Goal: Transaction & Acquisition: Purchase product/service

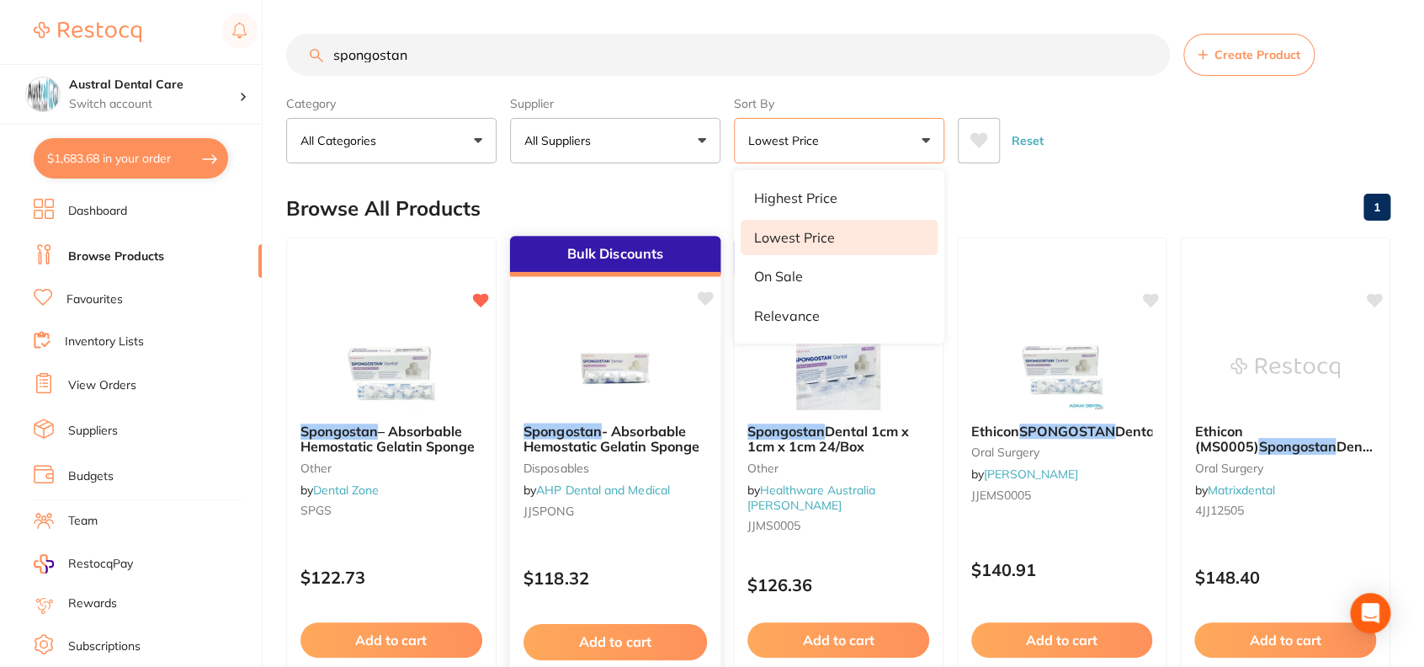
click at [667, 430] on span "- Absorbable Hemostatic Gelatin Sponge" at bounding box center [611, 438] width 176 height 33
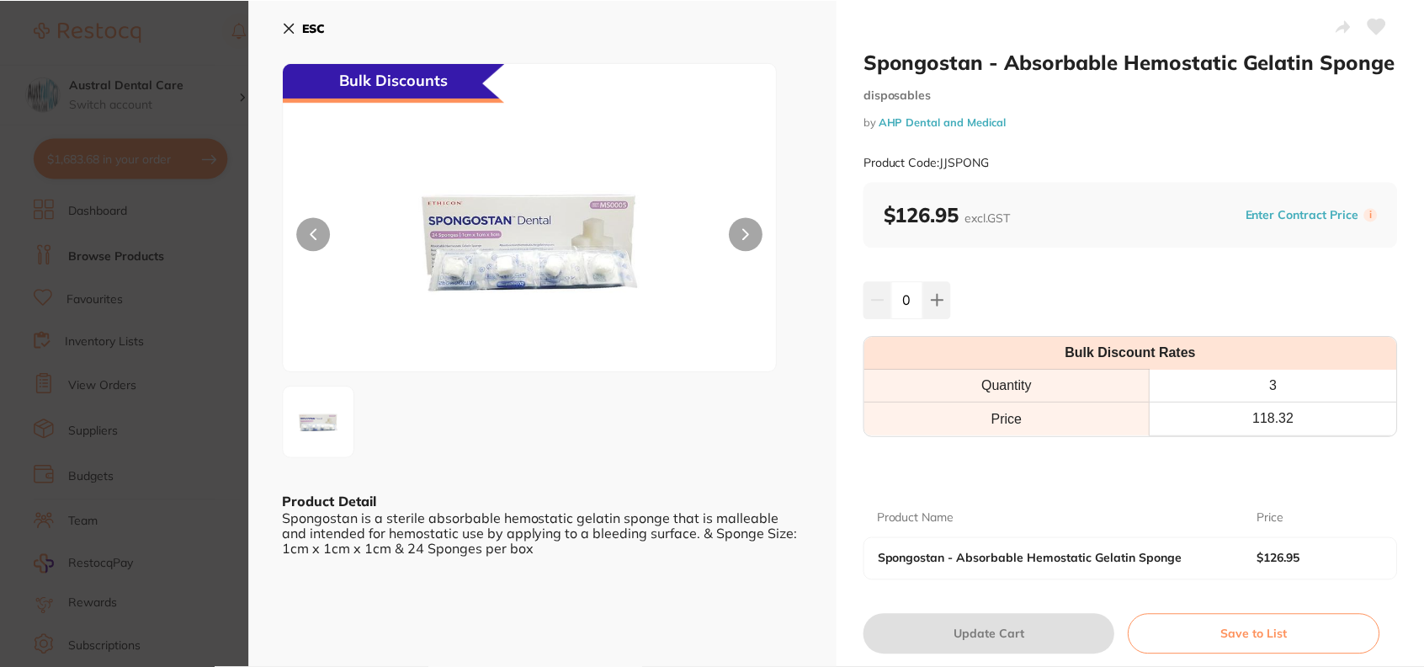
scroll to position [47, 0]
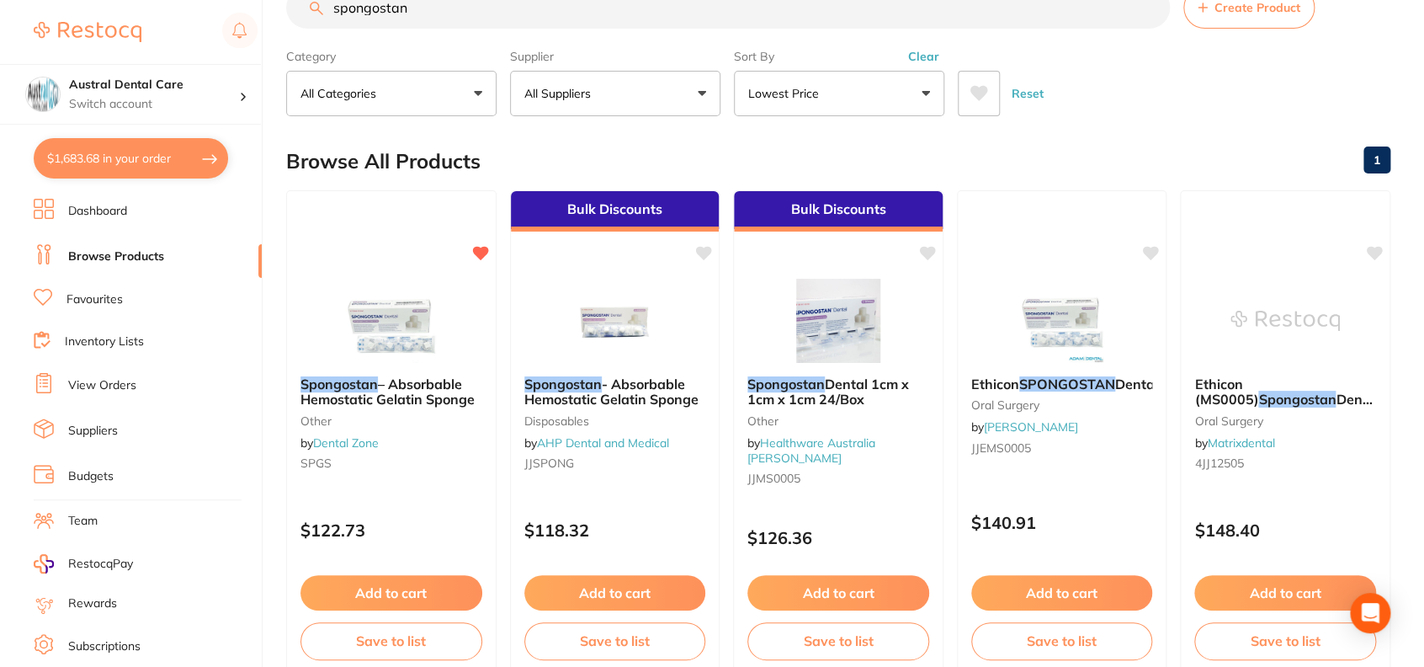
click at [606, 151] on div "Browse All Products 1" at bounding box center [838, 161] width 1104 height 56
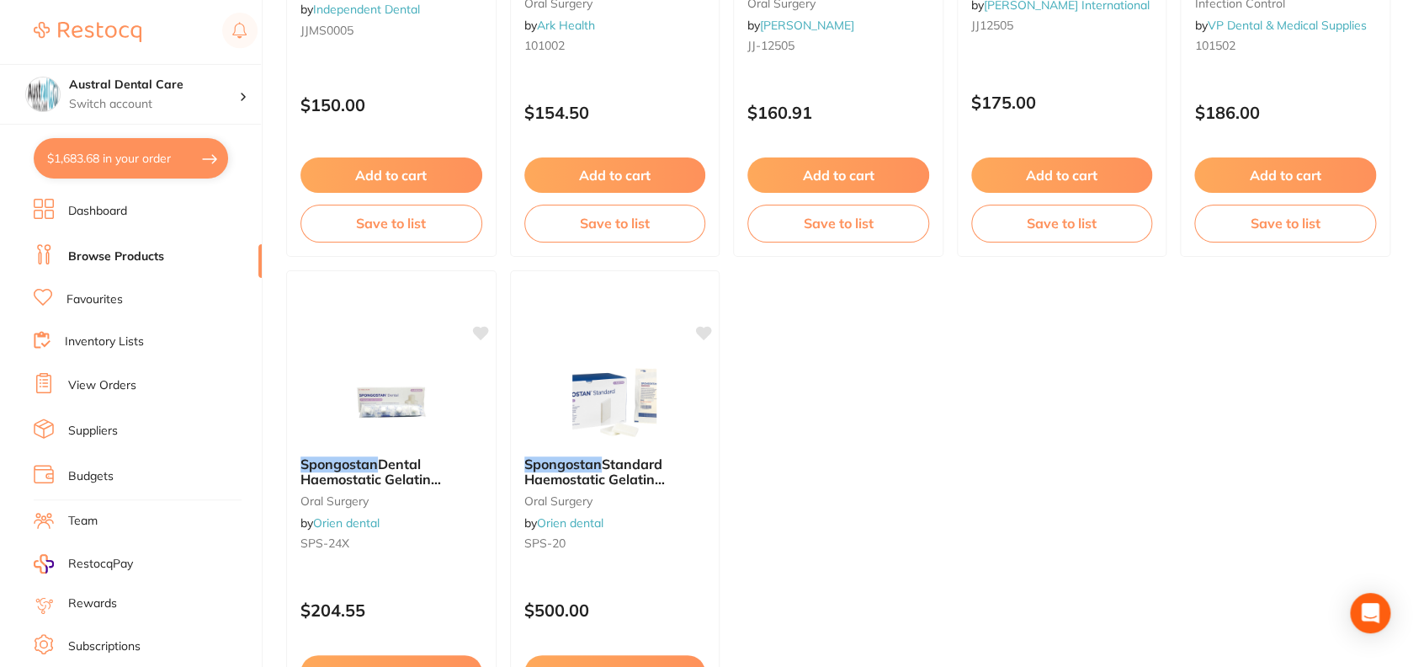
scroll to position [1136, 0]
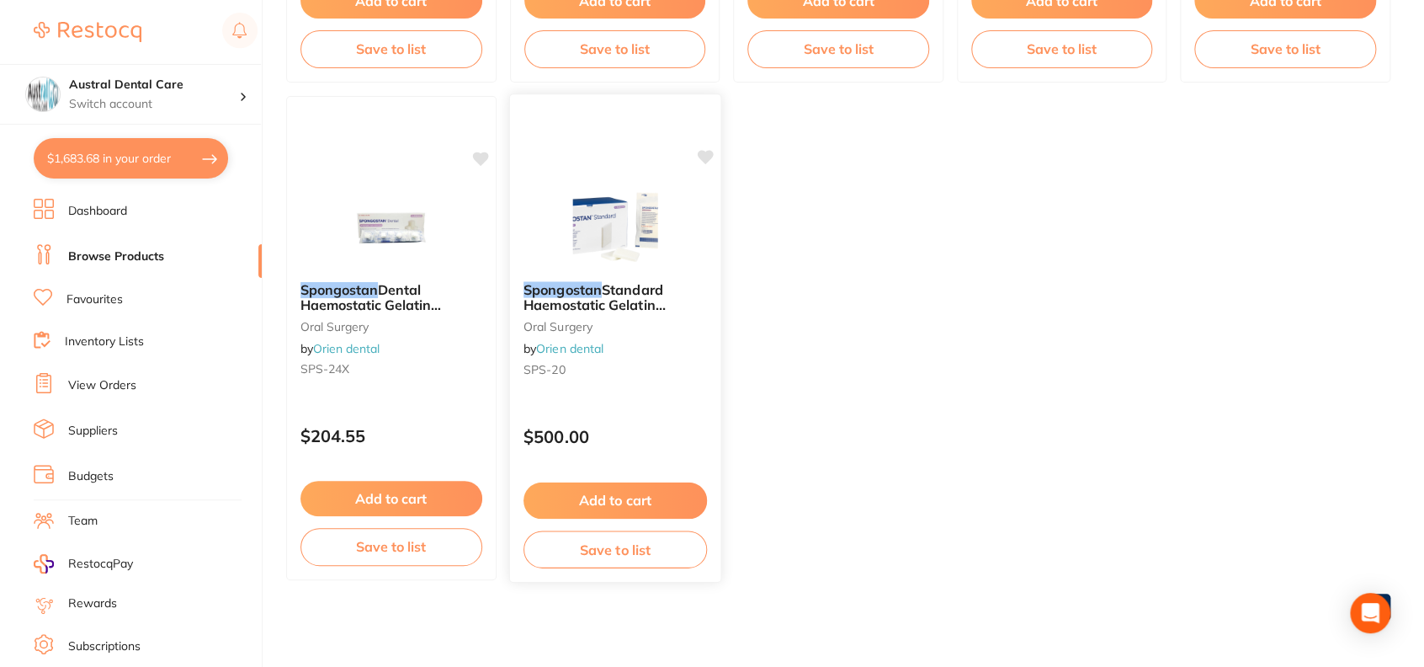
click at [641, 309] on span "Standard Haemostatic Gelatin Sponge, Box of 20" at bounding box center [594, 304] width 142 height 48
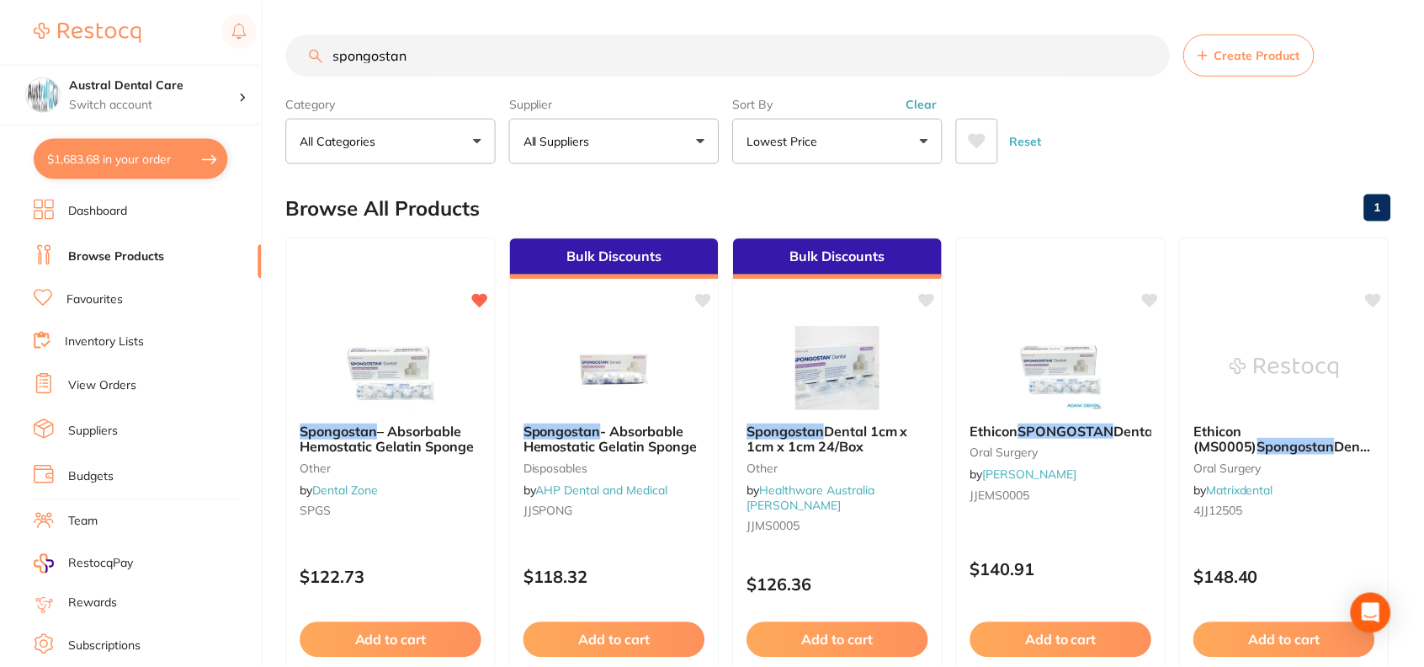
scroll to position [1136, 0]
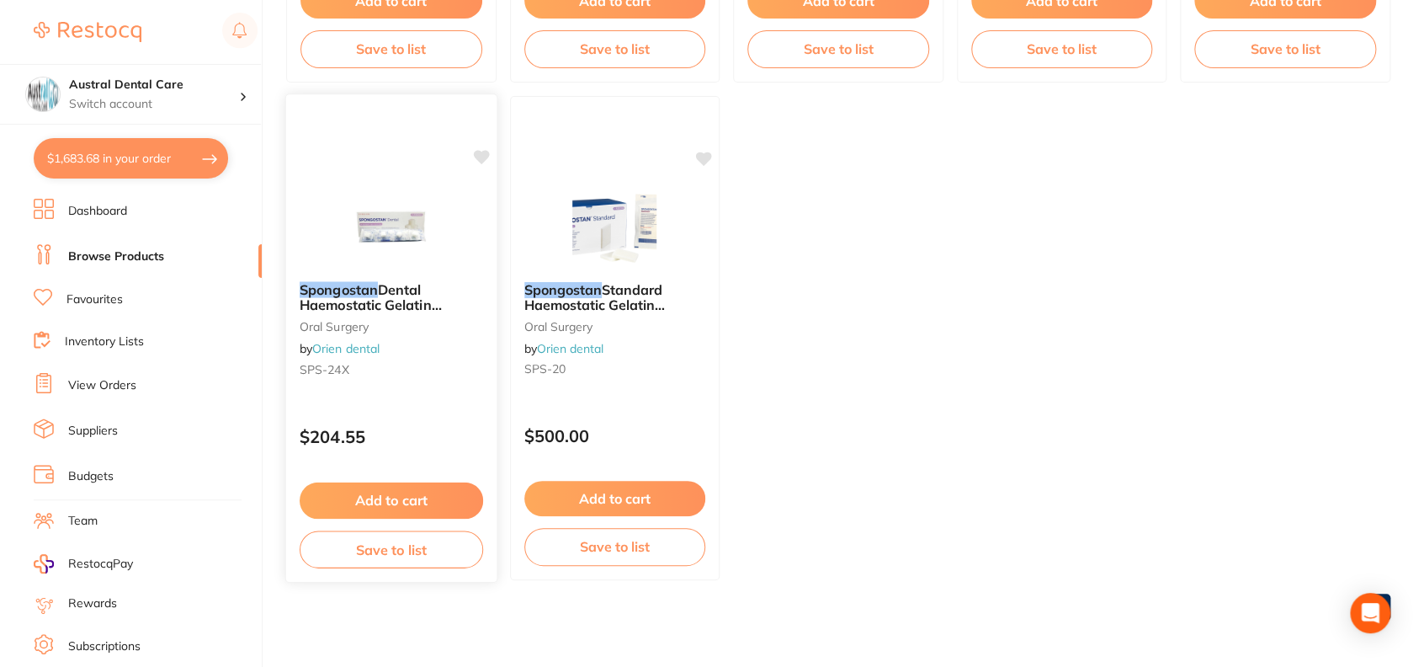
click at [409, 302] on span "Dental Haemostatic Gelatin Sponge, Box of 24" at bounding box center [371, 304] width 142 height 48
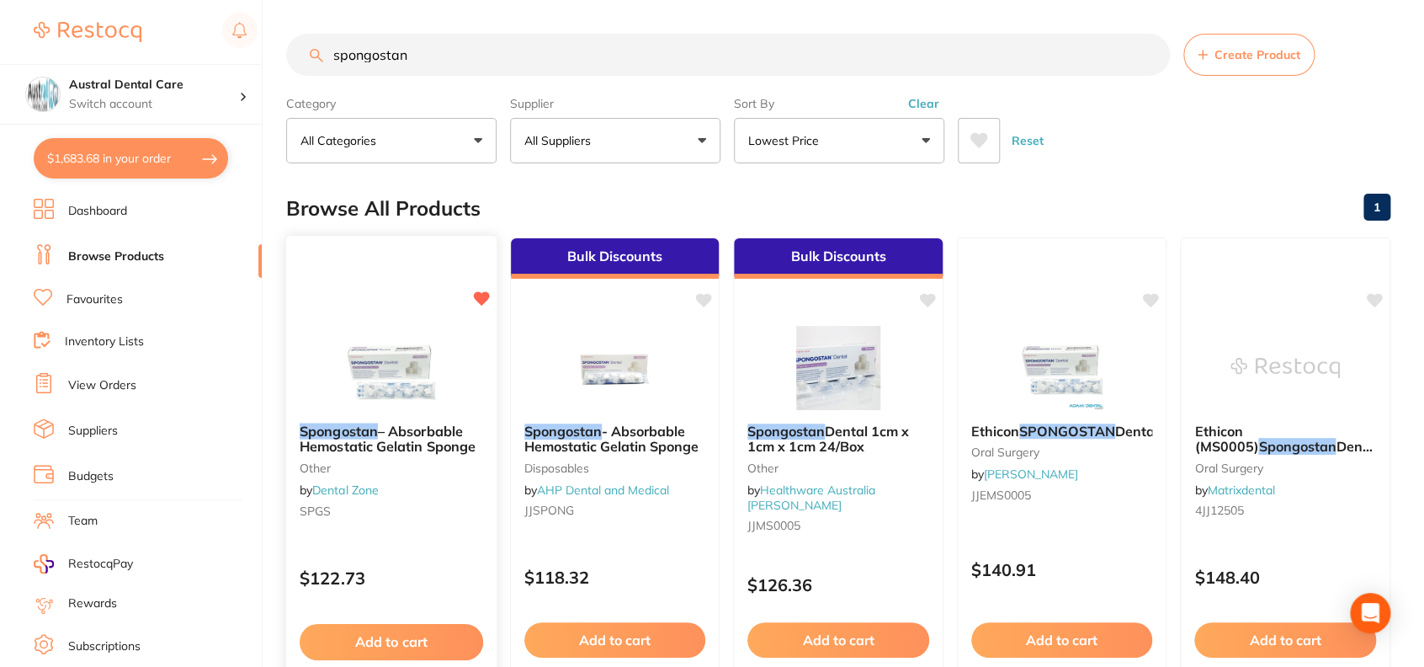
click at [401, 356] on img at bounding box center [391, 366] width 110 height 85
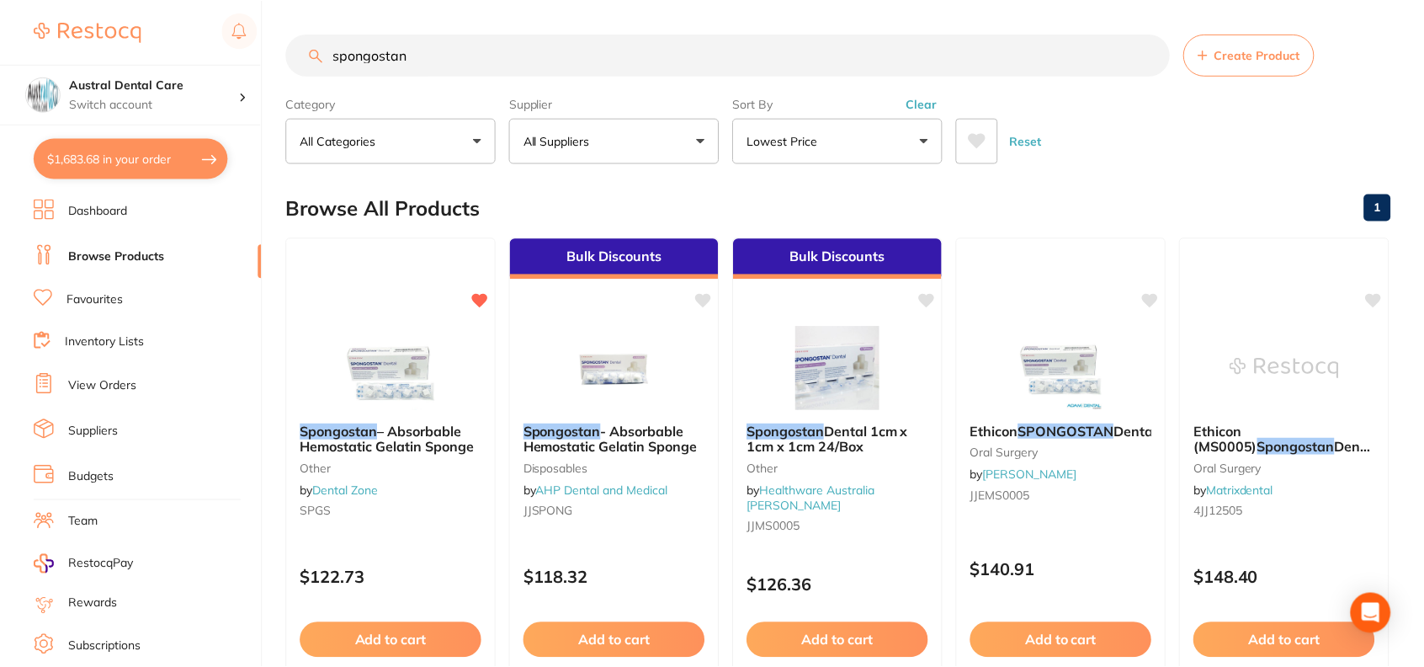
scroll to position [20, 0]
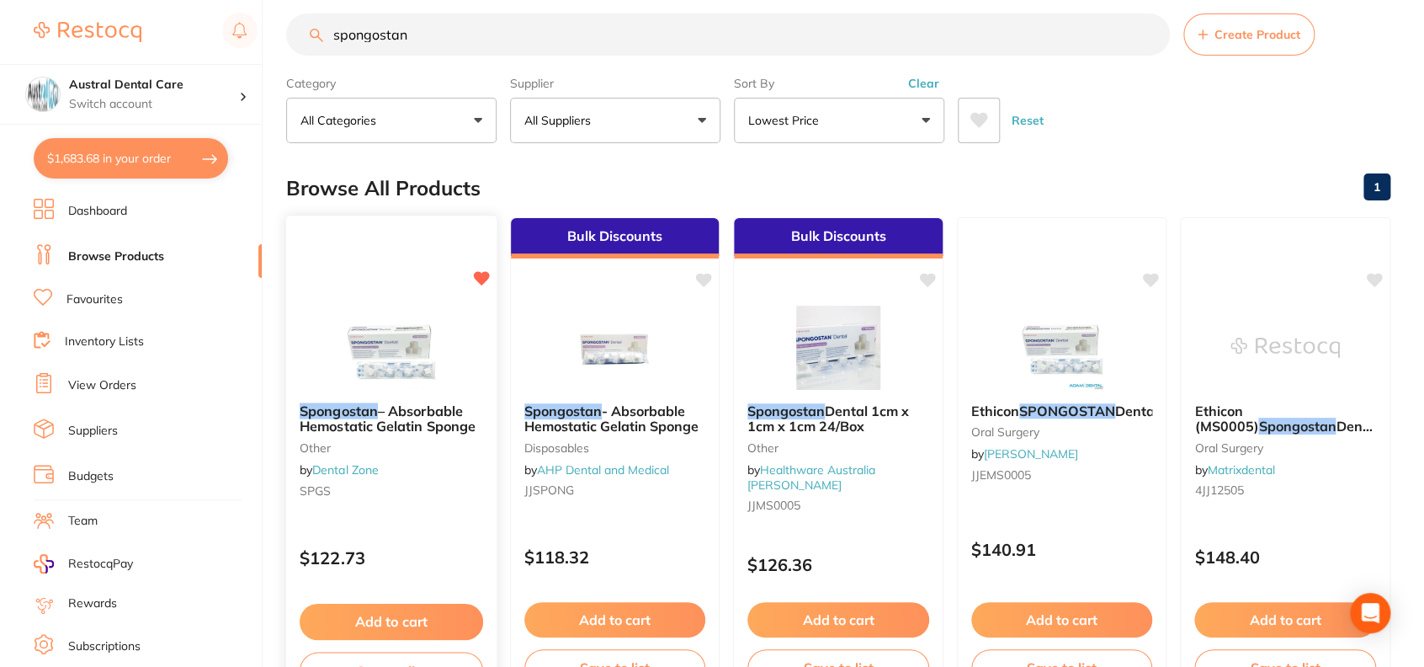
click at [417, 627] on button "Add to cart" at bounding box center [391, 621] width 183 height 36
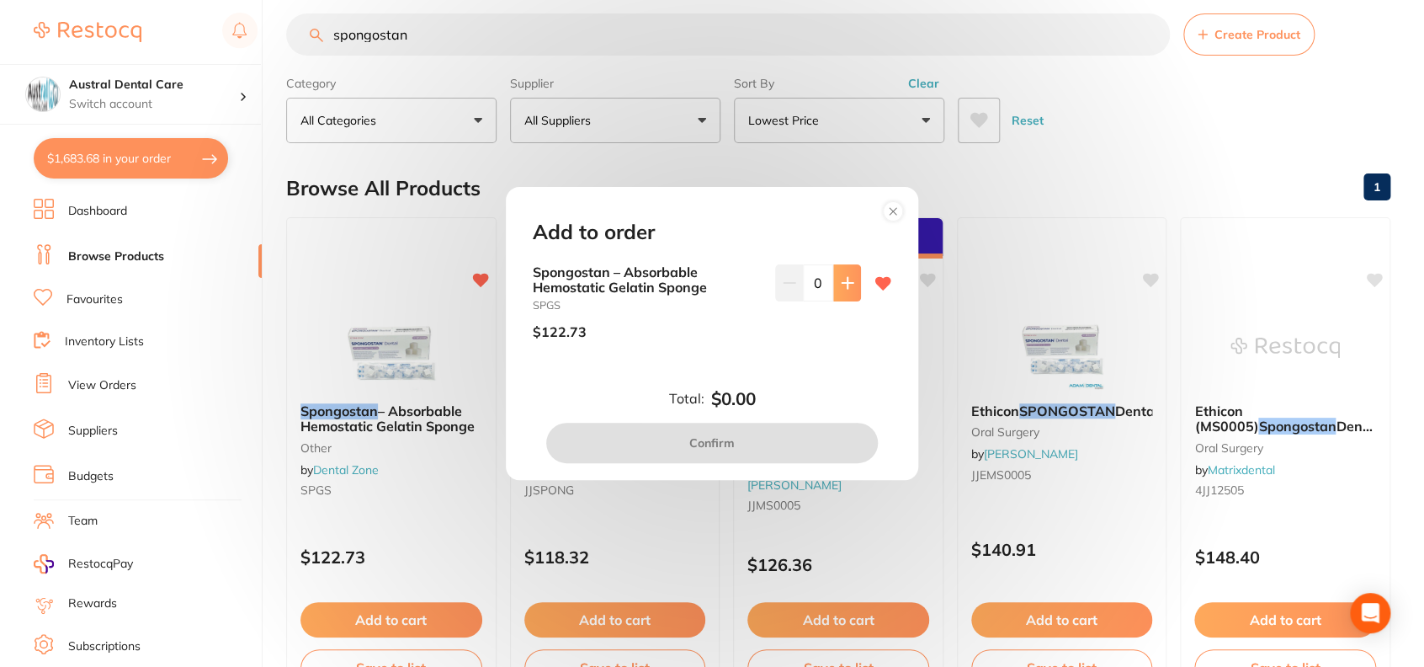
click at [844, 290] on button at bounding box center [847, 282] width 28 height 37
type input "1"
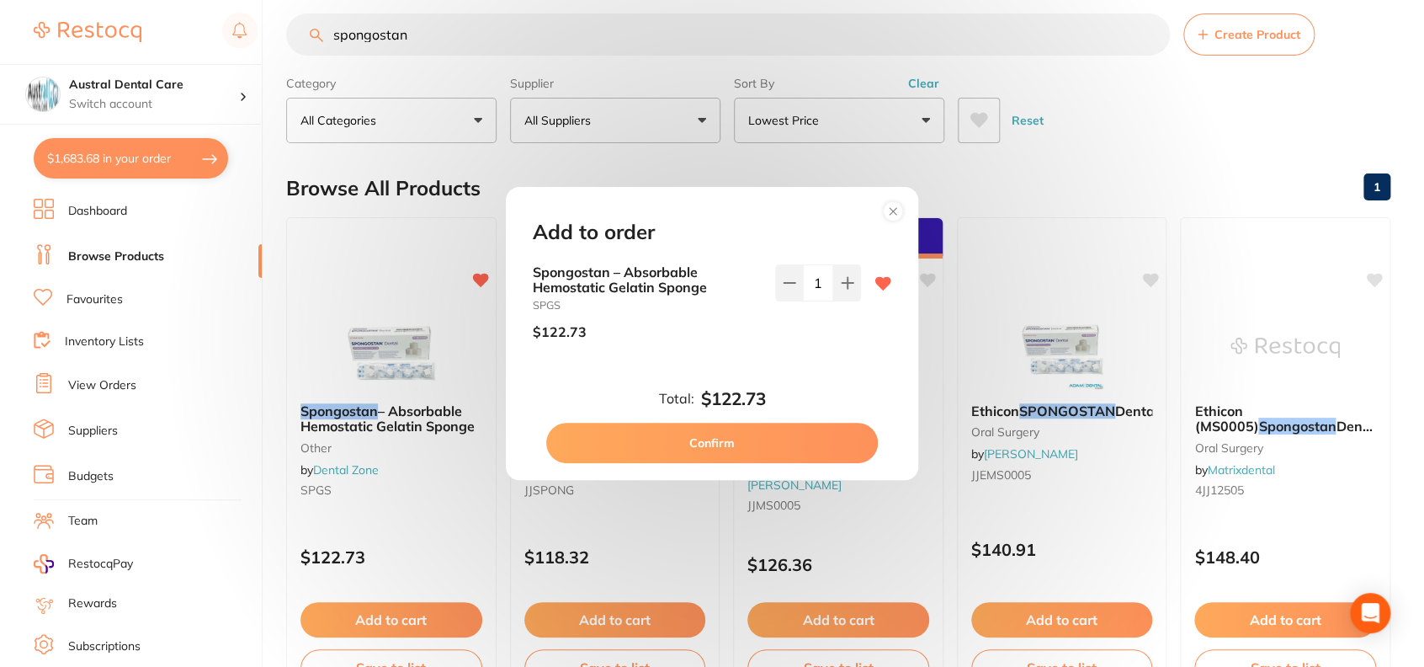
click at [721, 444] on button "Confirm" at bounding box center [712, 443] width 332 height 40
checkbox input "false"
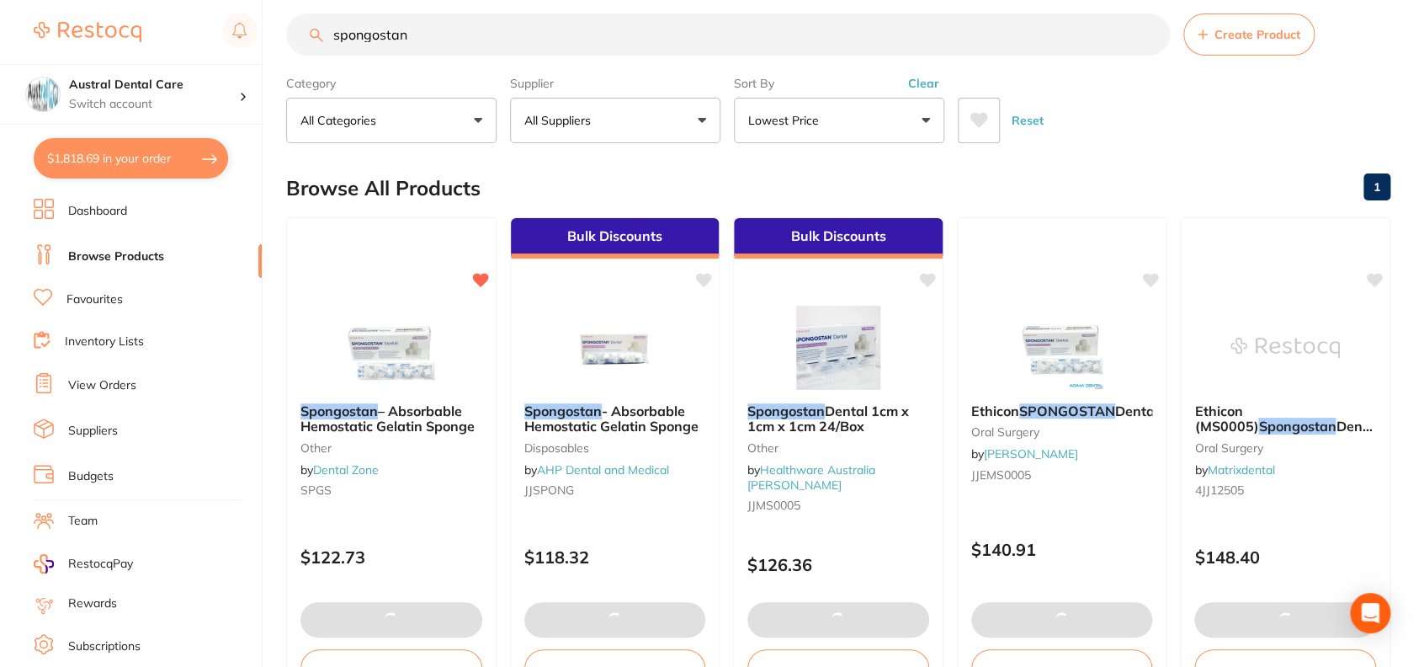
click at [139, 168] on button "$1,818.69 in your order" at bounding box center [131, 158] width 194 height 40
checkbox input "true"
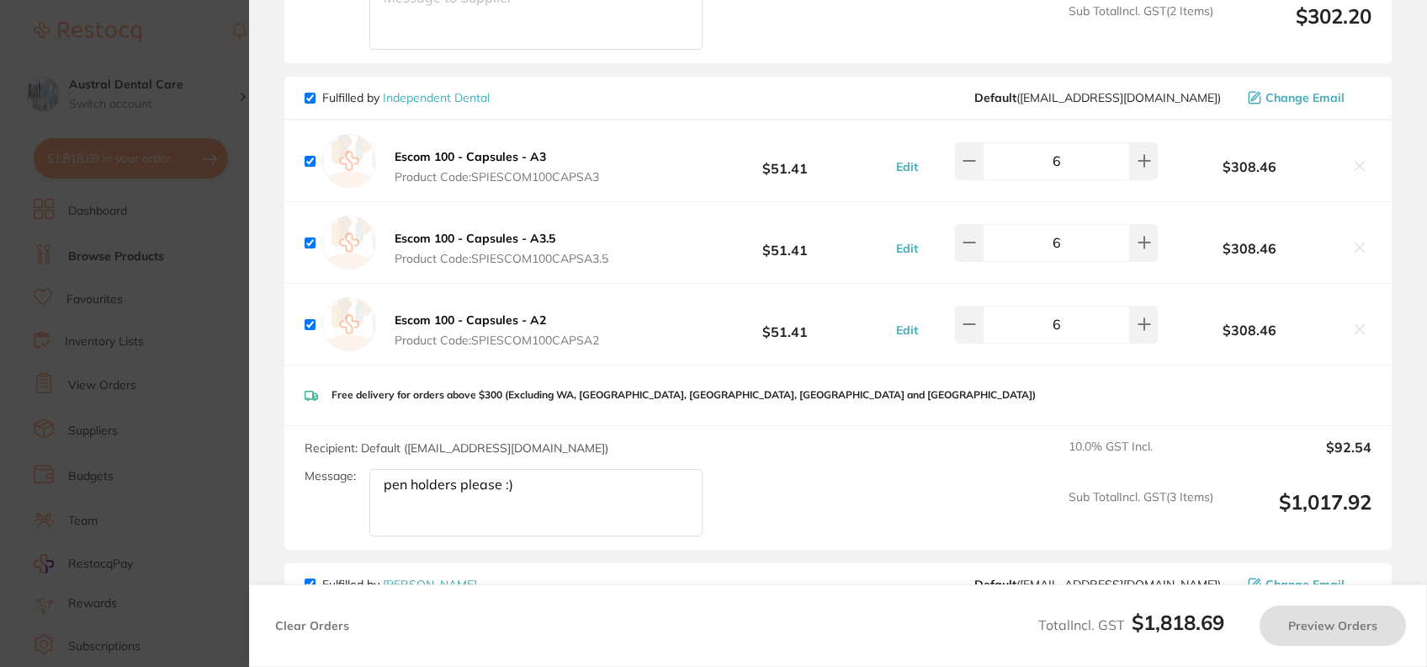
scroll to position [640, 0]
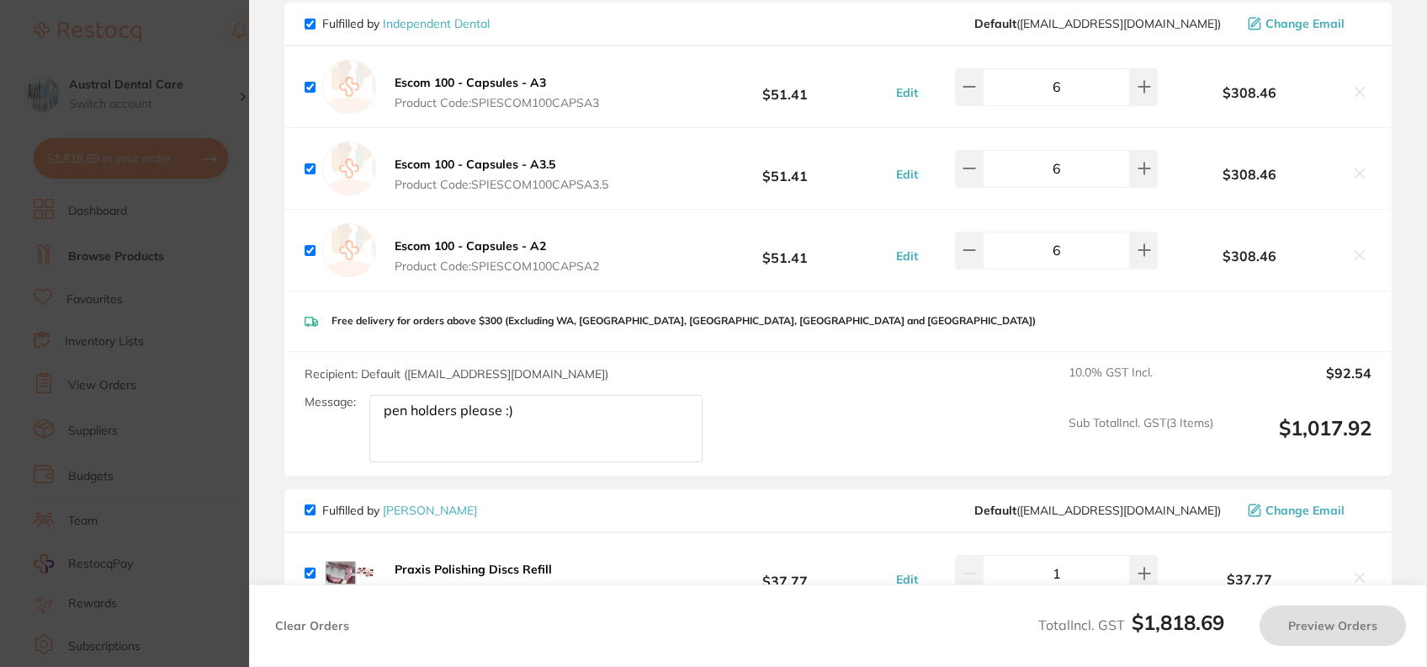
click at [587, 424] on textarea "pen holders please :)" at bounding box center [535, 428] width 333 height 67
type textarea "p"
click at [867, 323] on div "Free delivery for orders above $300 (Excluding WA, [GEOGRAPHIC_DATA], [GEOGRAPH…" at bounding box center [838, 321] width 1108 height 60
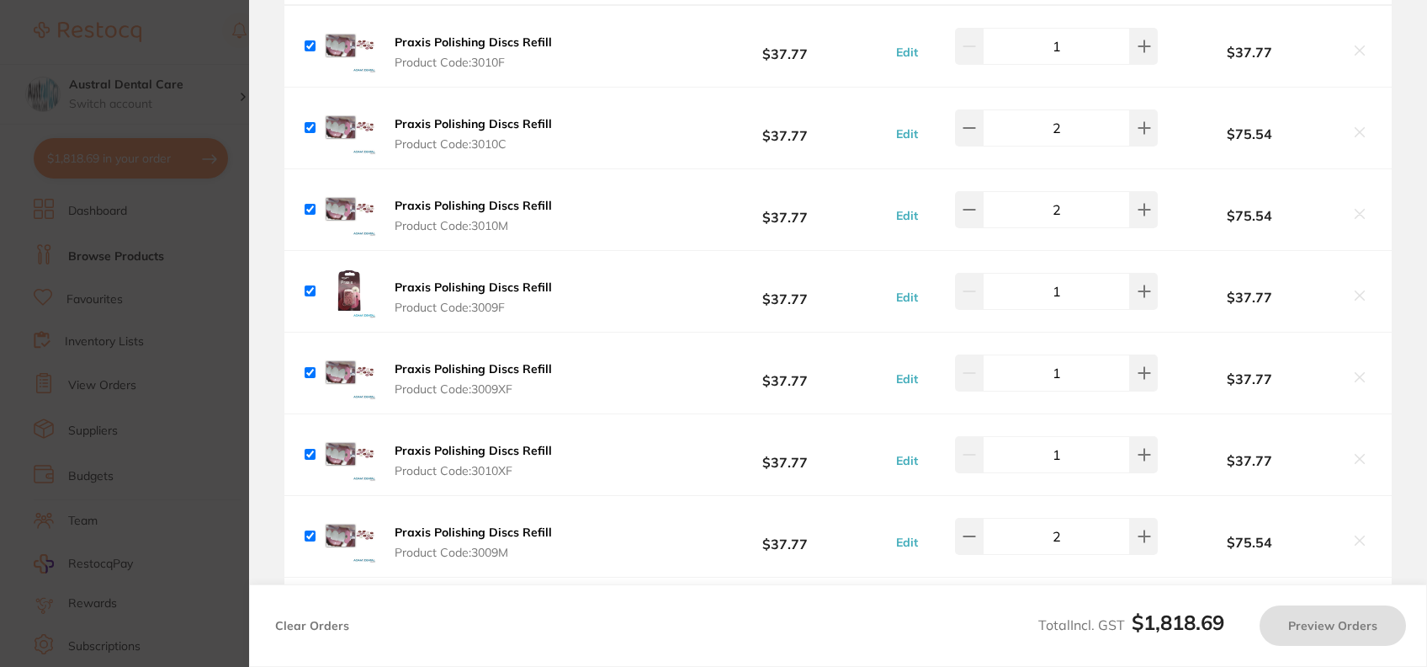
scroll to position [1166, 0]
checkbox input "true"
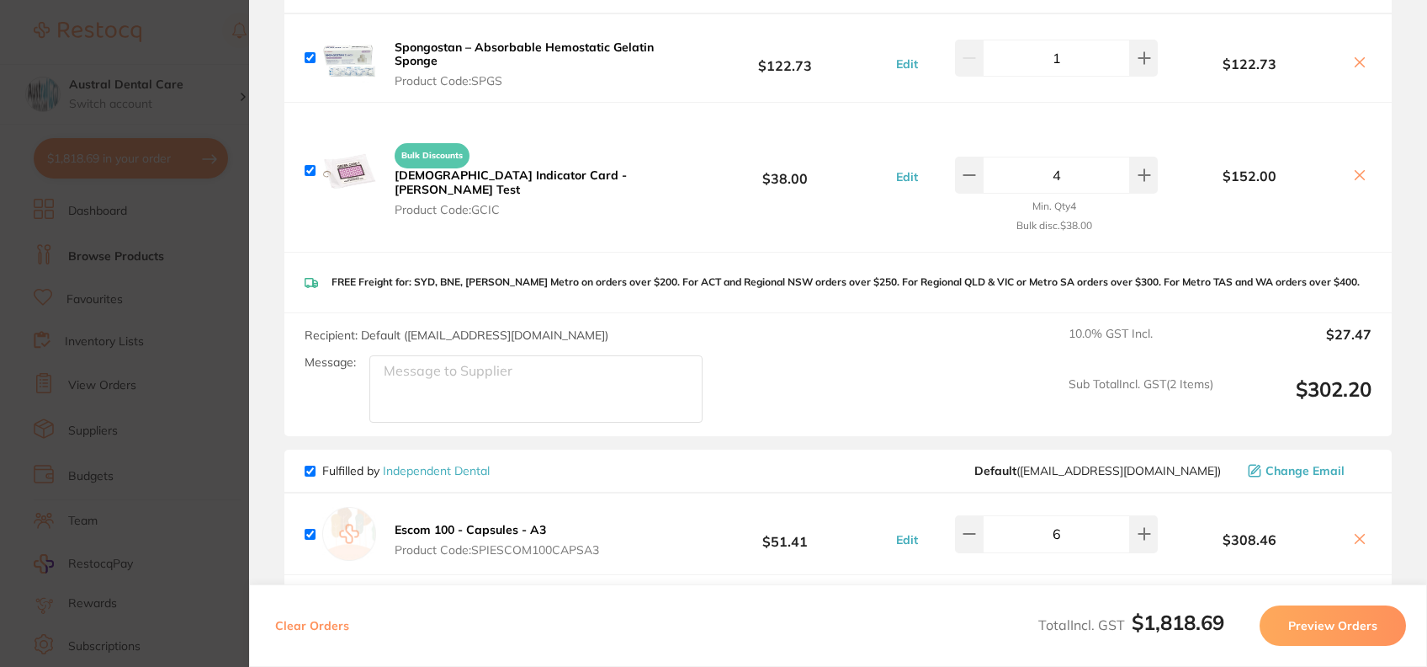
scroll to position [0, 0]
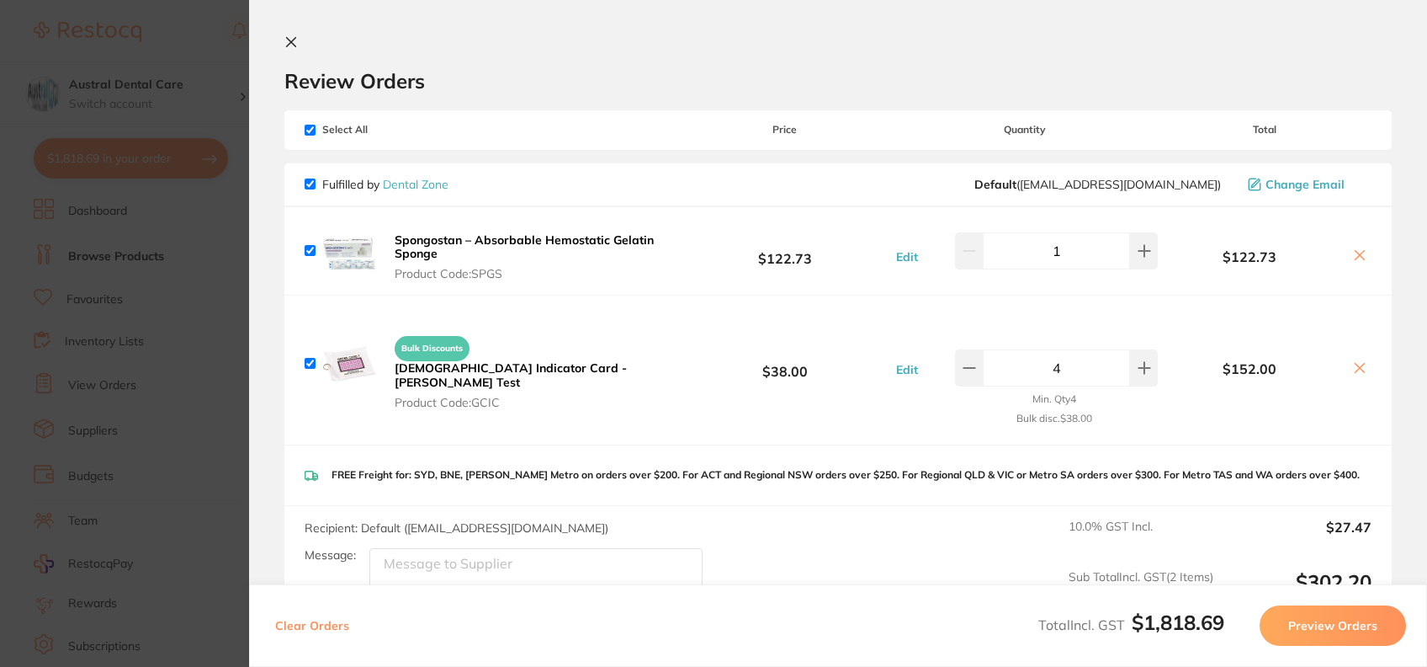
click at [288, 38] on icon at bounding box center [291, 42] width 9 height 9
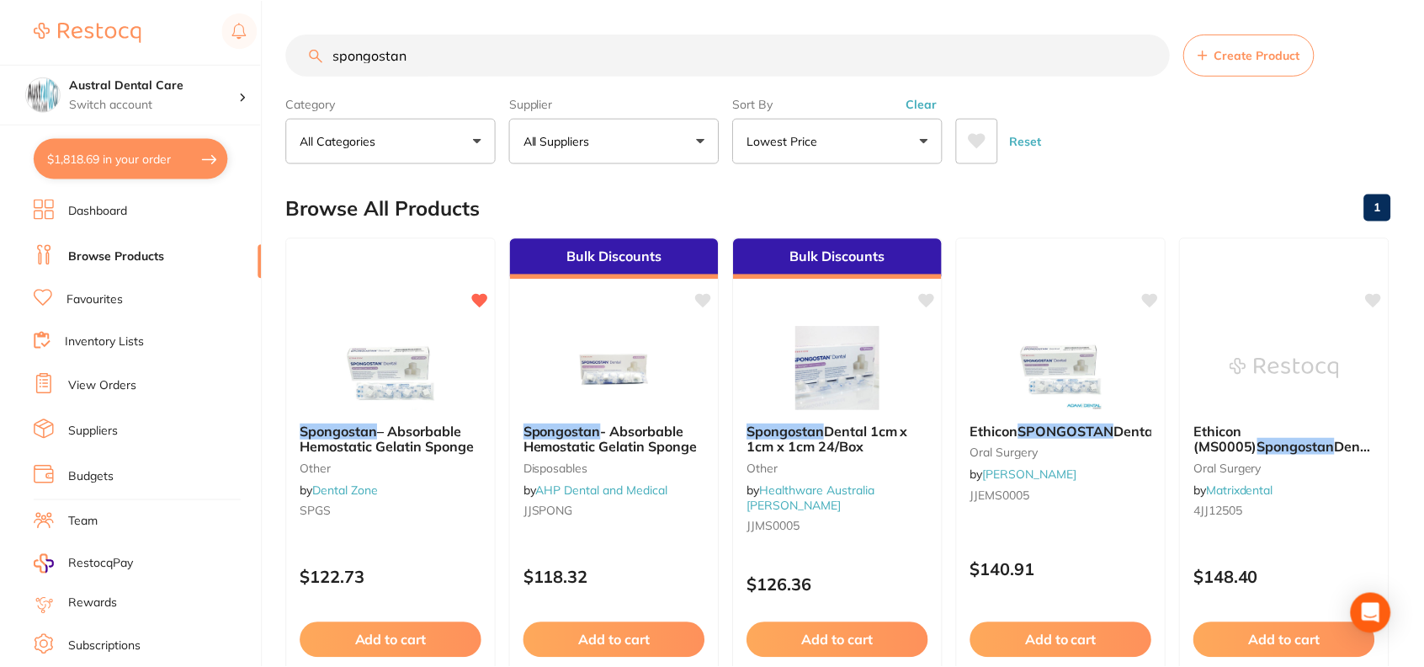
scroll to position [20, 0]
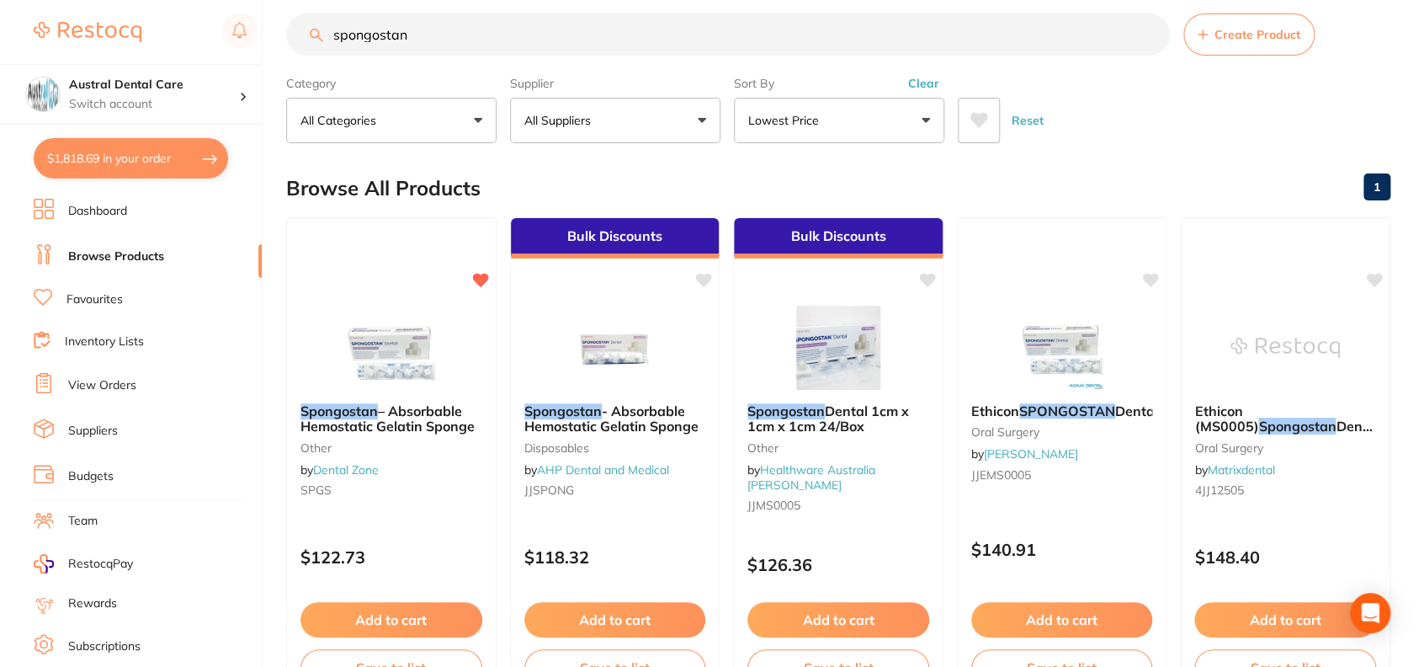
click at [407, 29] on input "spongostan" at bounding box center [728, 34] width 884 height 42
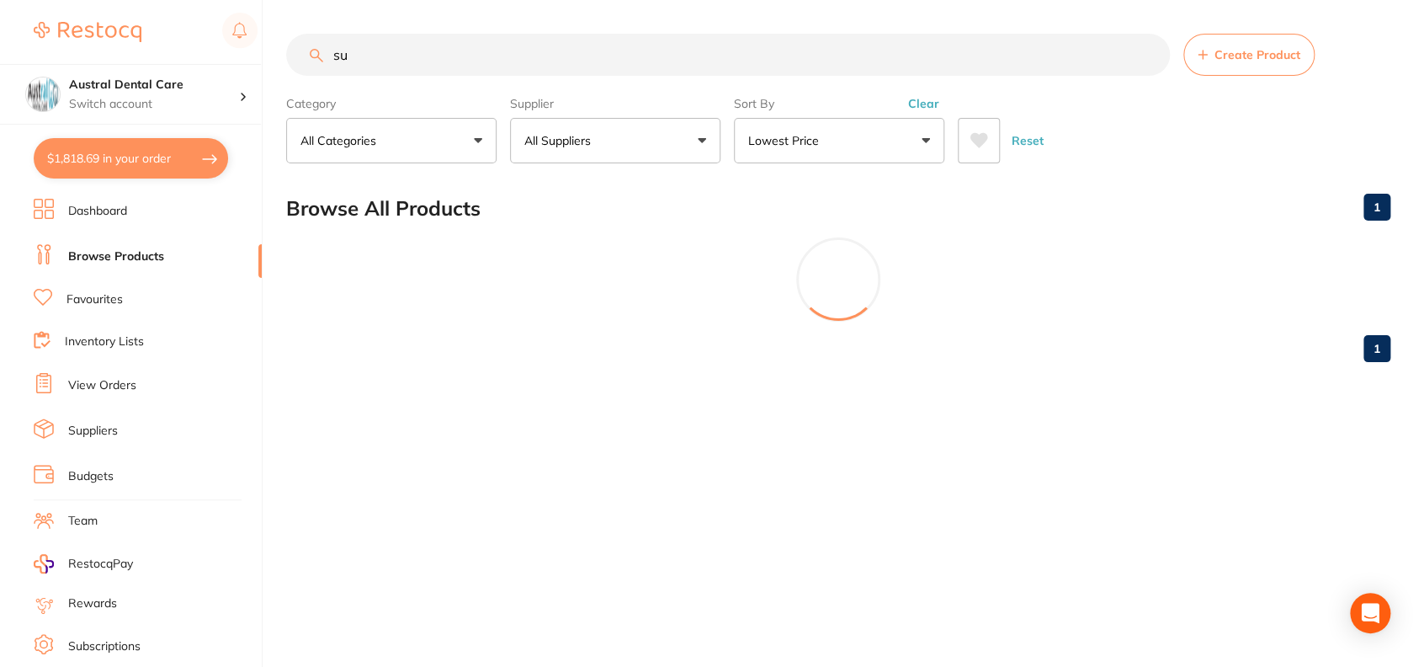
scroll to position [0, 0]
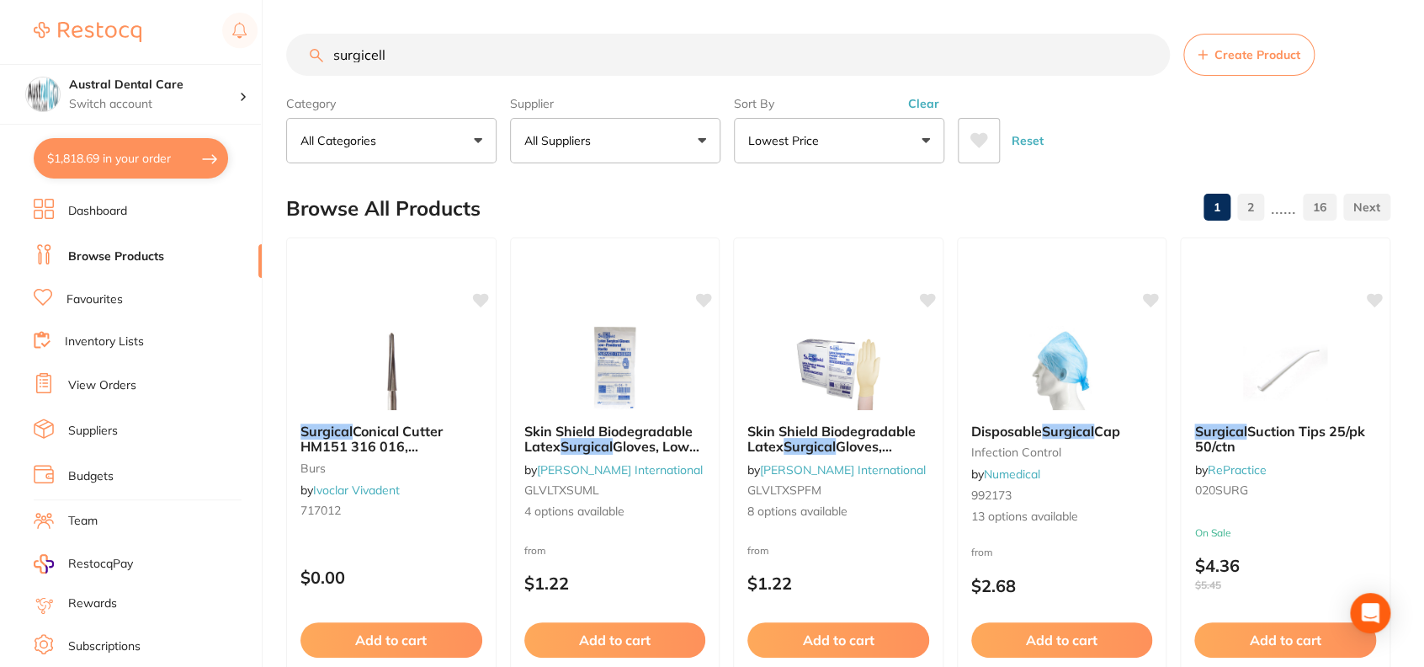
drag, startPoint x: 877, startPoint y: 182, endPoint x: 980, endPoint y: 226, distance: 112.0
click at [436, 133] on button "All Categories" at bounding box center [391, 140] width 210 height 45
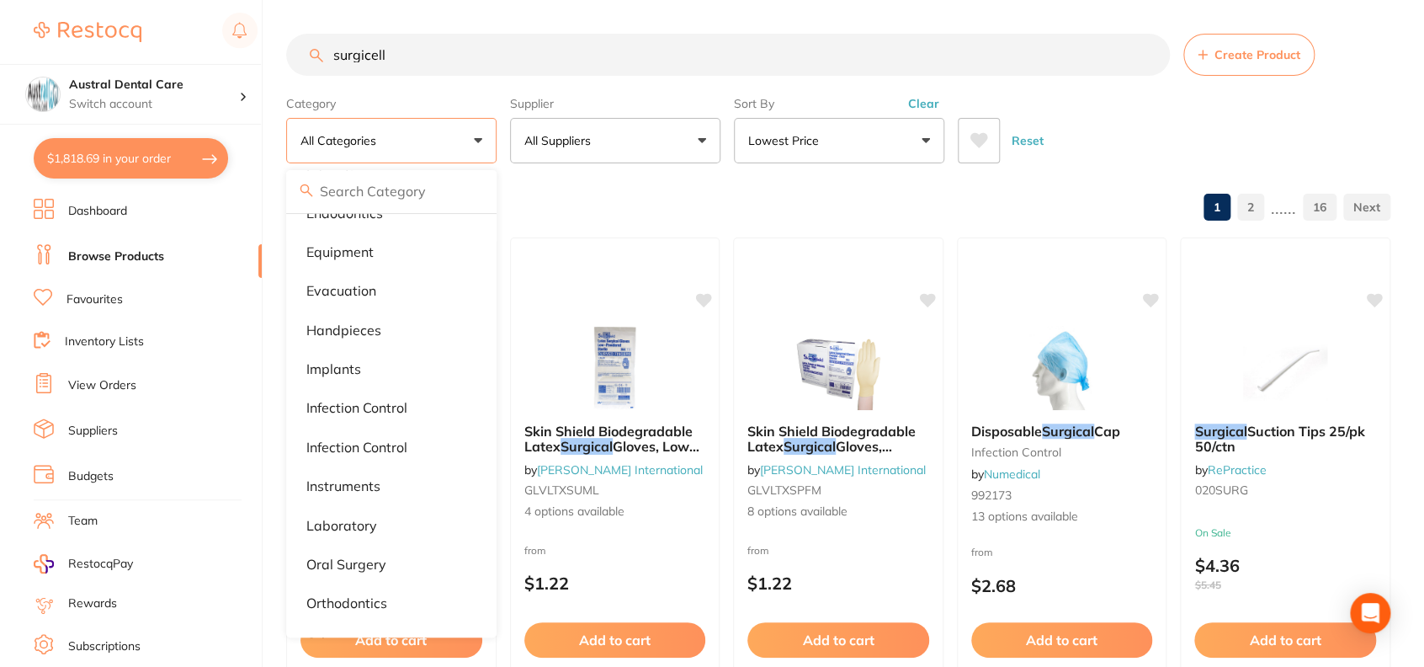
scroll to position [417, 0]
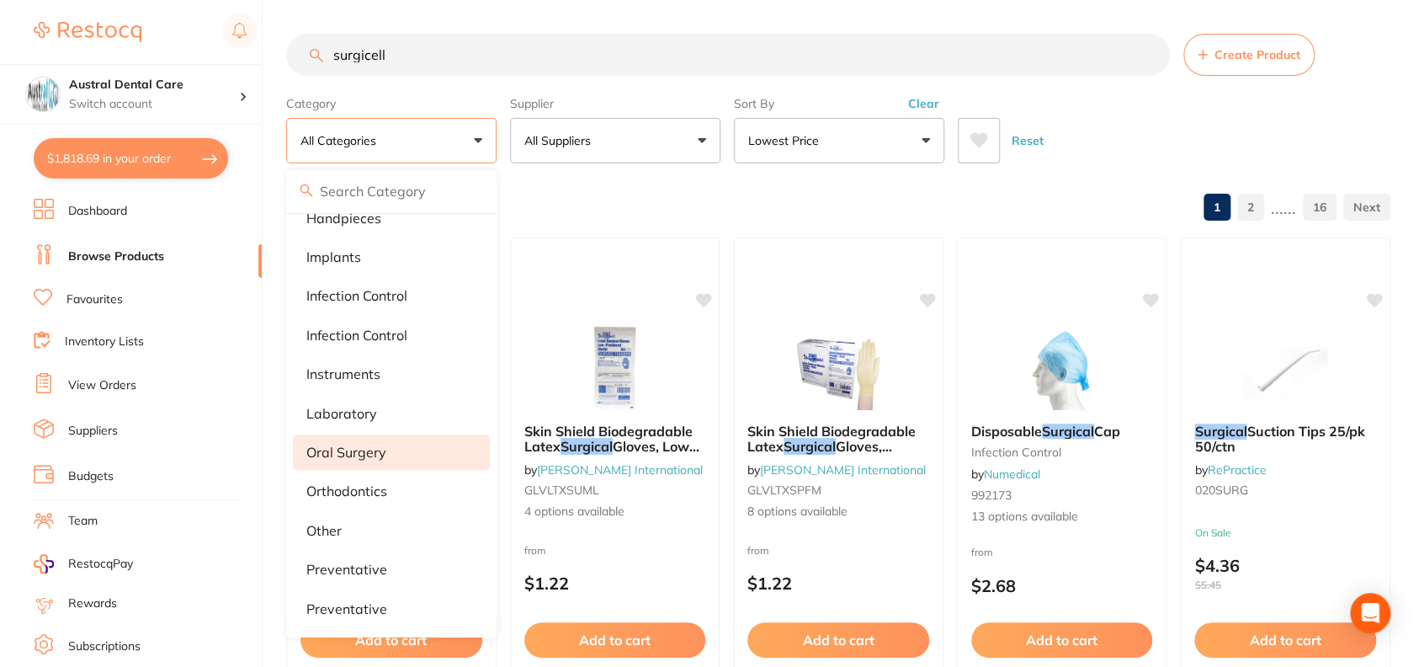
click at [431, 445] on li "oral surgery" at bounding box center [391, 451] width 197 height 35
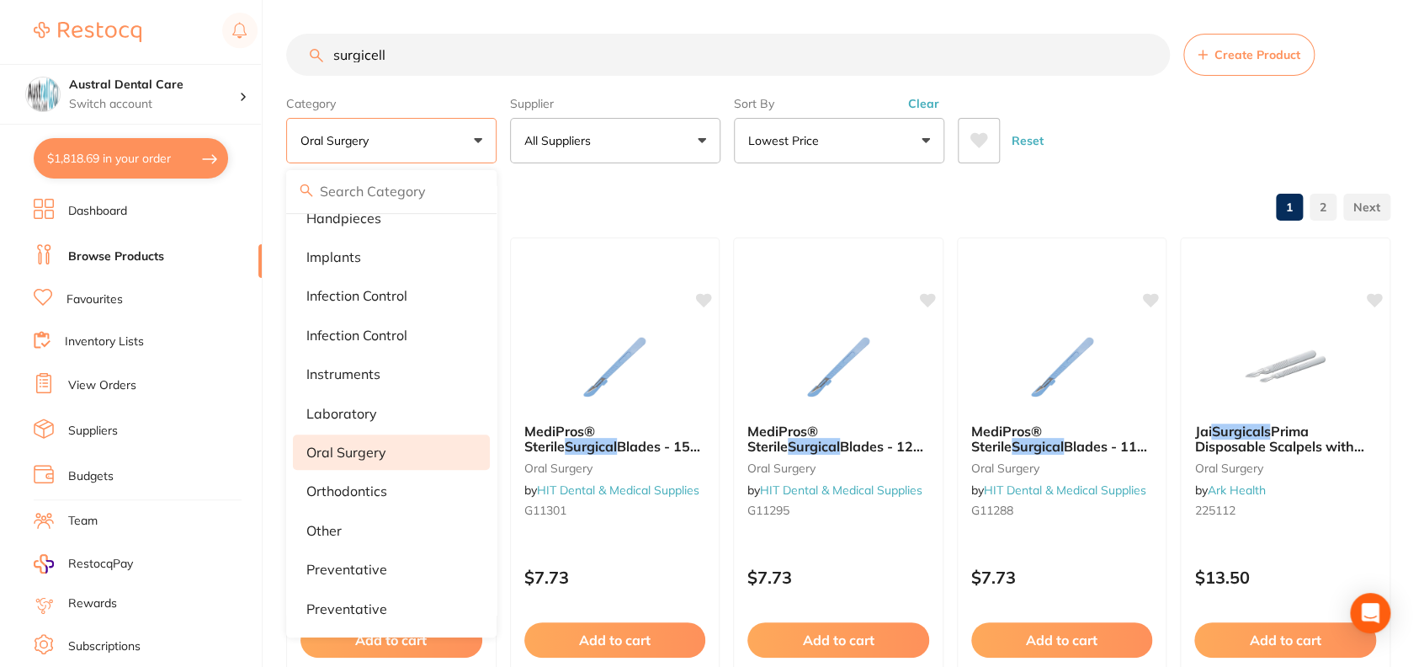
click at [928, 190] on div "Browse All Products 1 2" at bounding box center [838, 208] width 1104 height 56
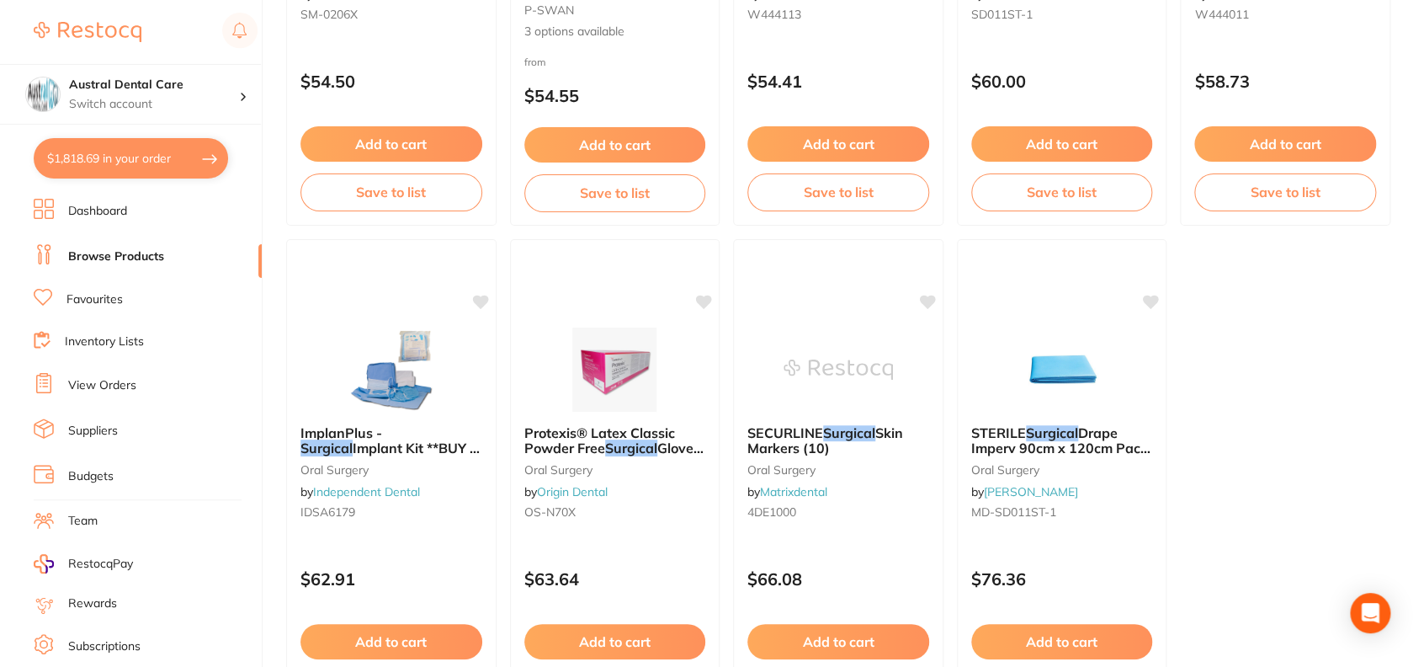
scroll to position [5115, 0]
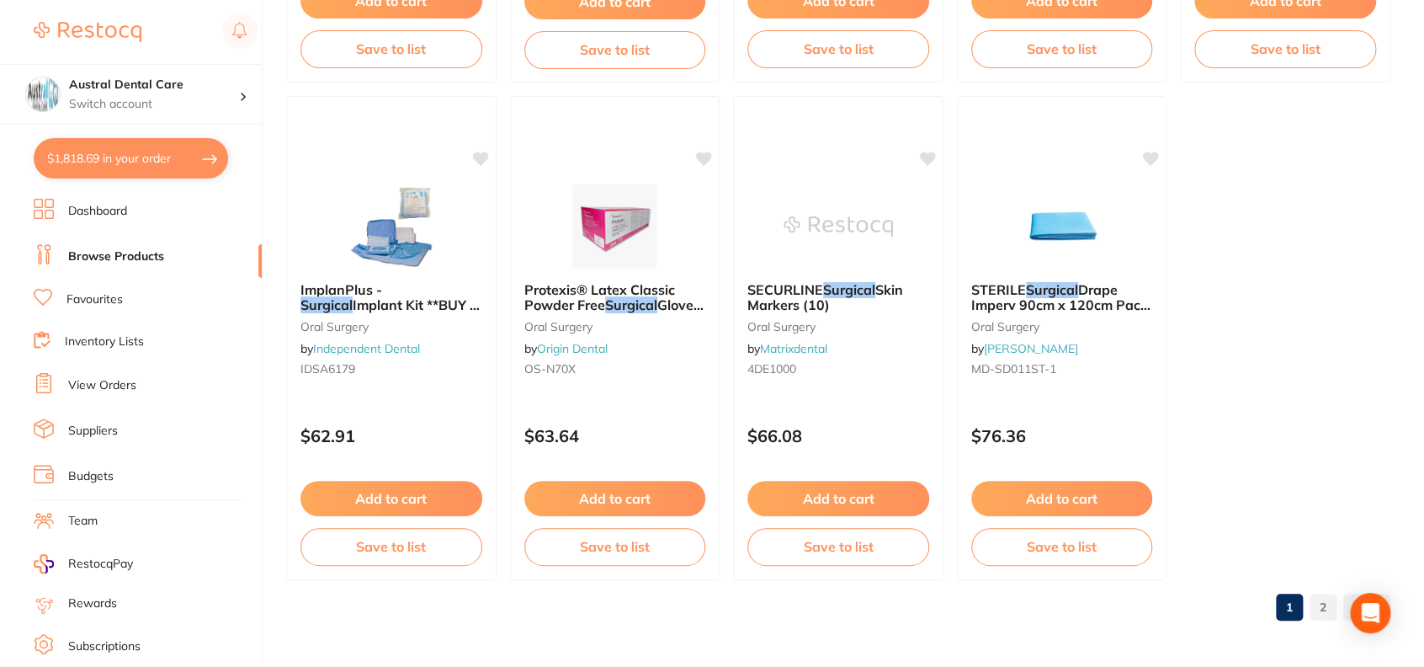
click at [1331, 606] on link "2" at bounding box center [1323, 607] width 27 height 34
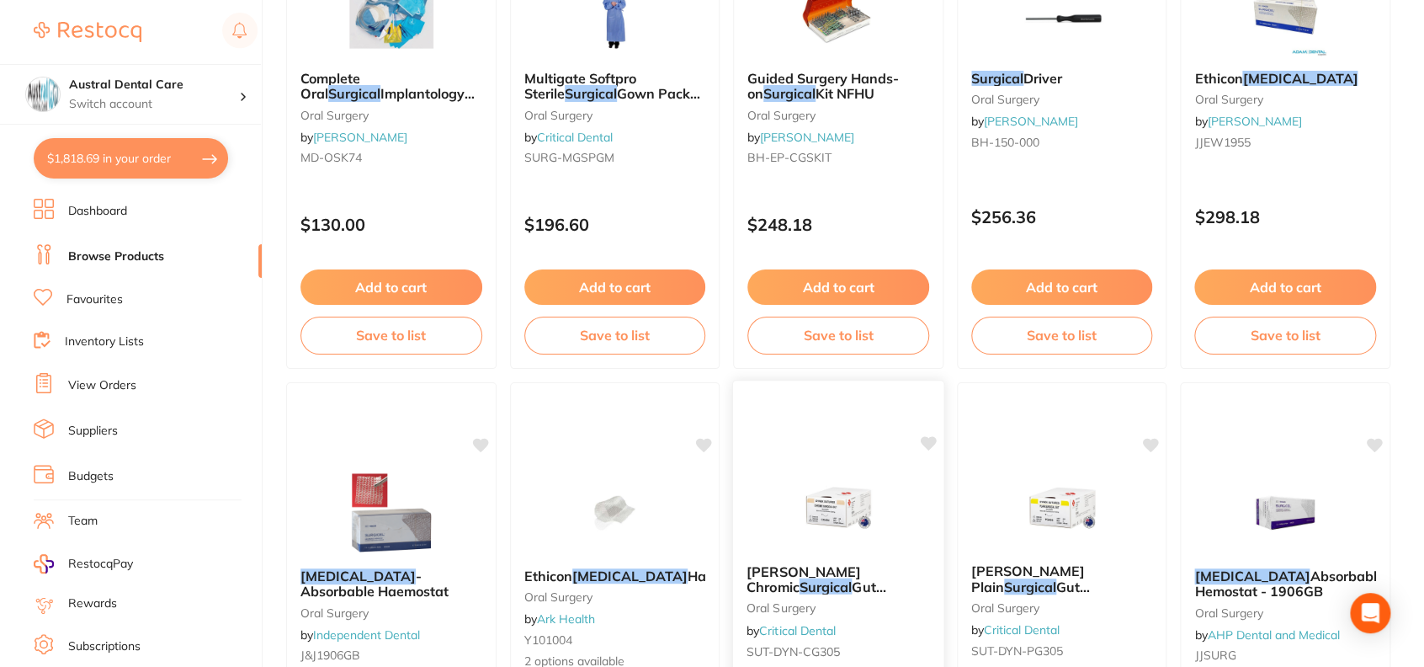
scroll to position [1676, 0]
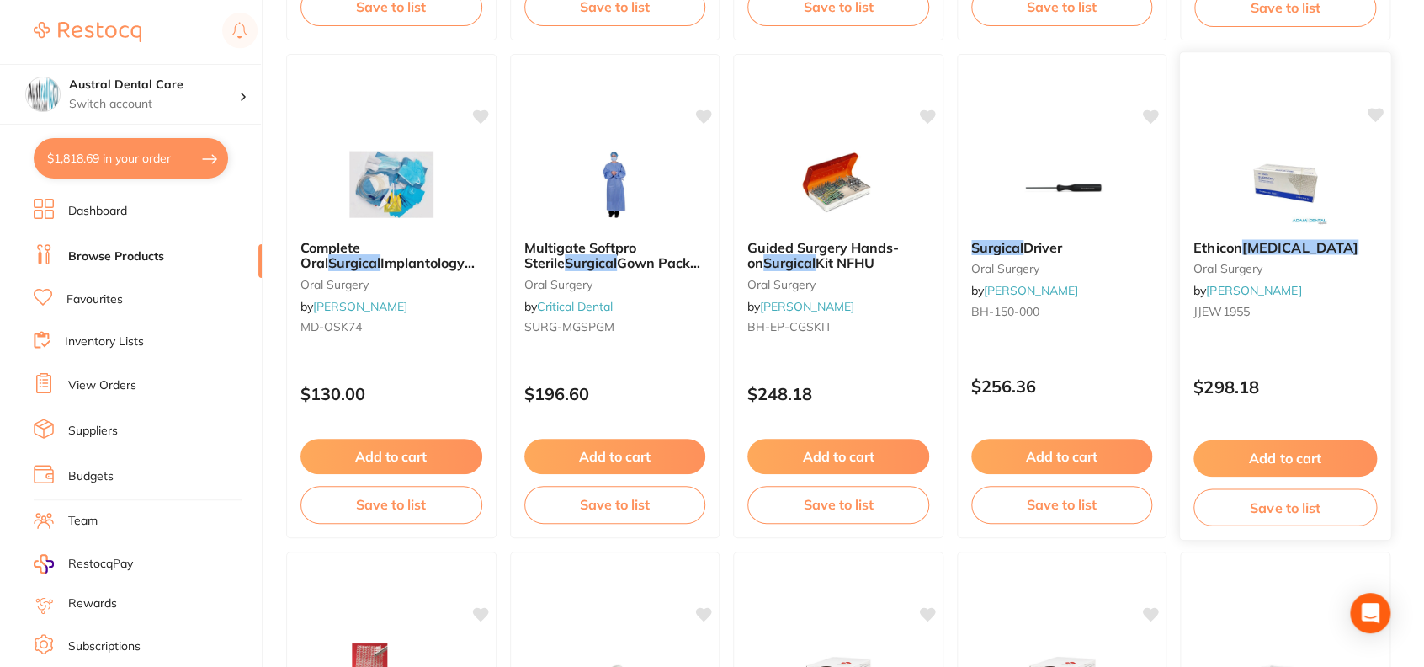
click at [1243, 257] on div "Ethicon [MEDICAL_DATA] [MEDICAL_DATA] by [PERSON_NAME] JJEW1955" at bounding box center [1285, 282] width 210 height 113
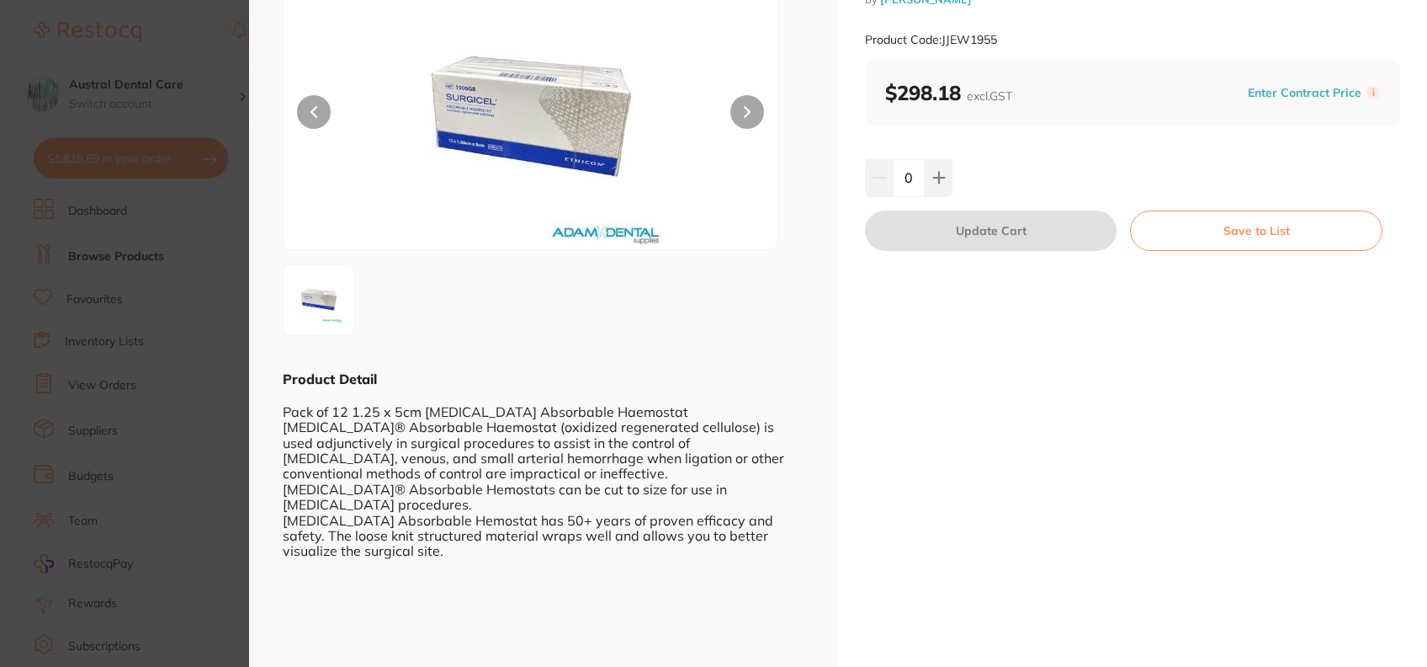
scroll to position [123, 0]
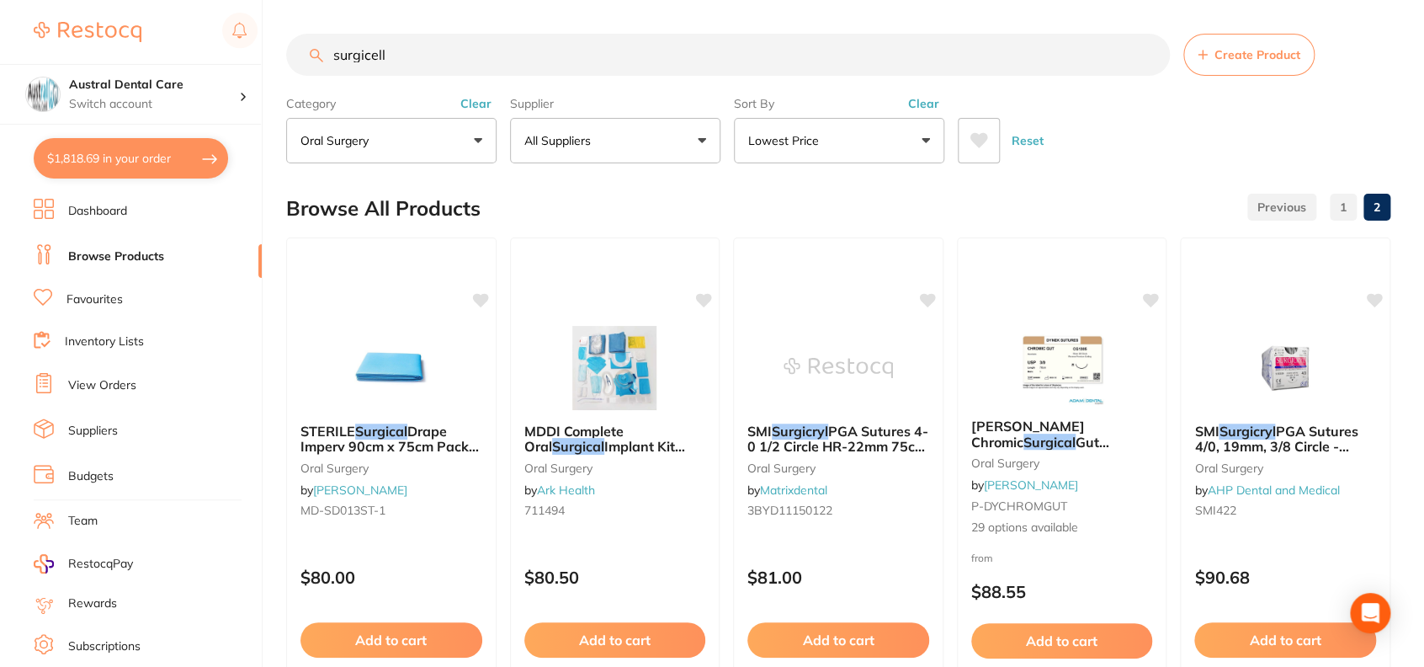
click at [458, 55] on input "surgicell" at bounding box center [728, 55] width 884 height 42
type input "gelfoam"
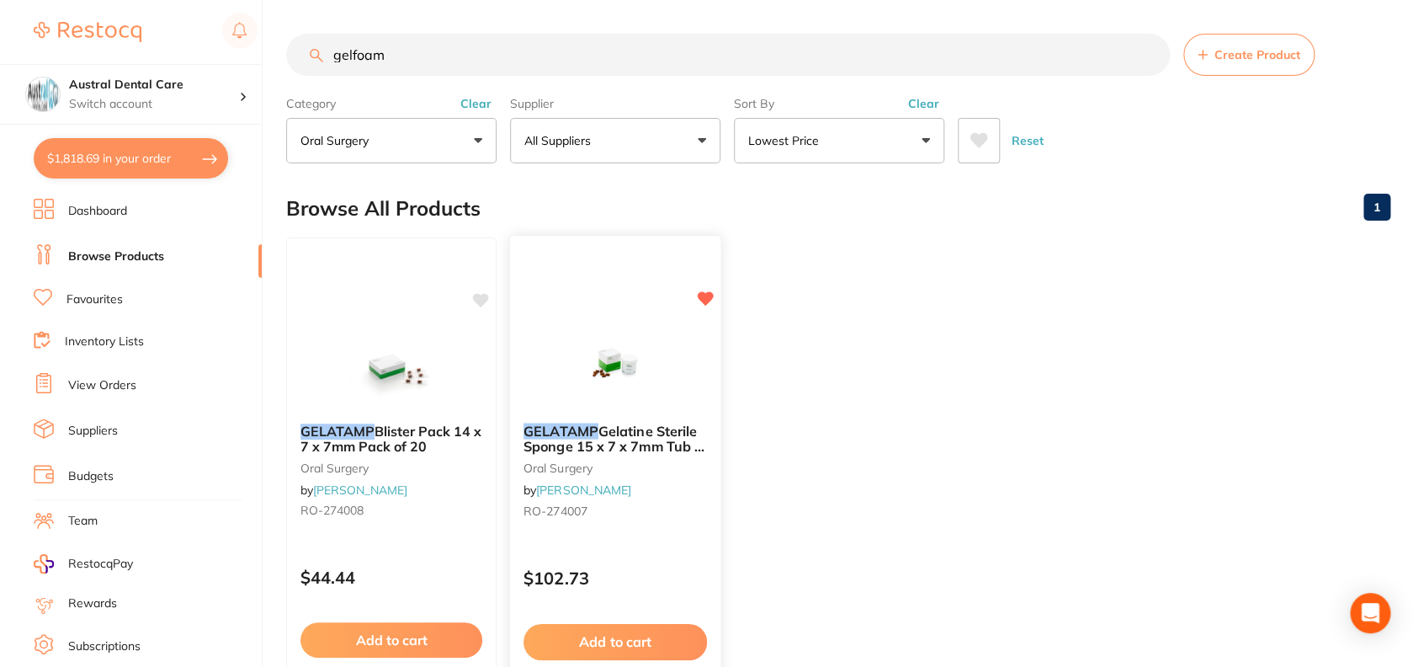
click at [646, 449] on span "Gelatine Sterile Sponge 15 x 7 x 7mm Tub of 50" at bounding box center [614, 446] width 183 height 48
